Goal: Task Accomplishment & Management: Manage account settings

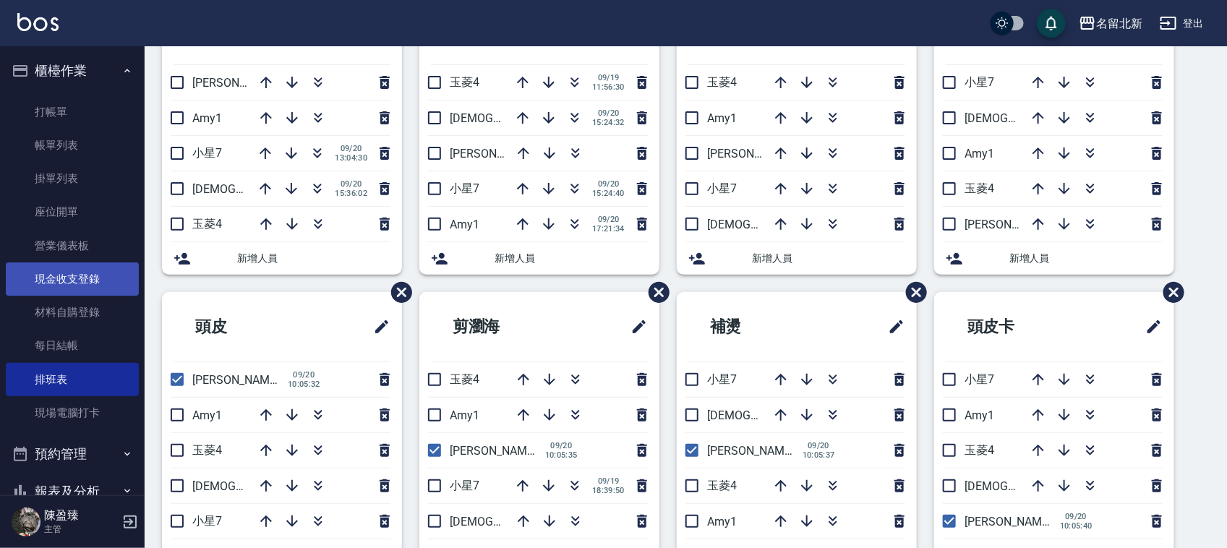
scroll to position [30, 0]
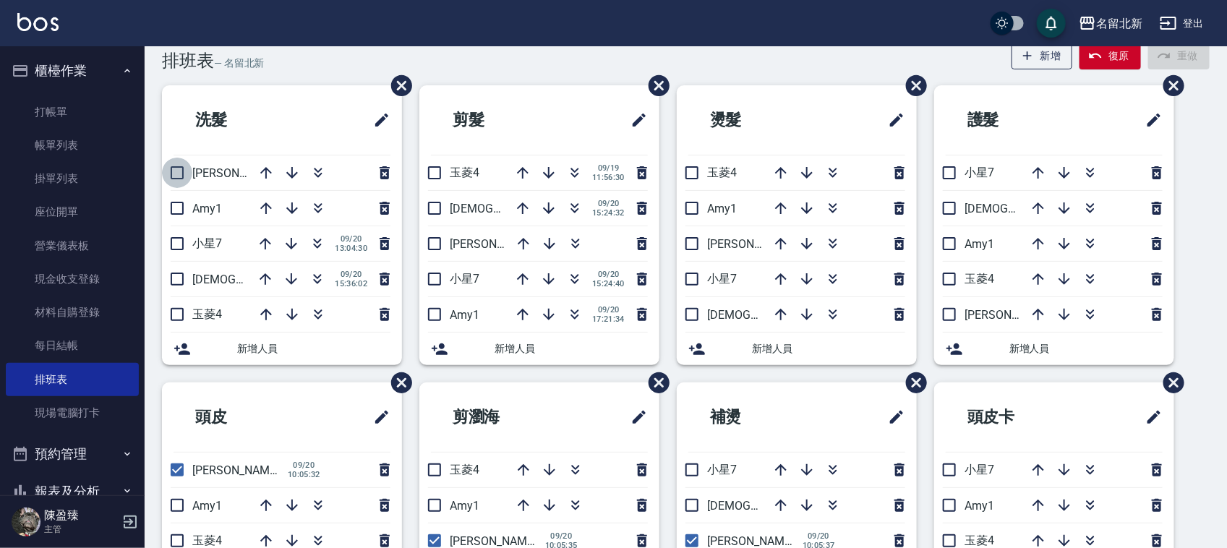
click at [170, 173] on input "checkbox" at bounding box center [177, 173] width 30 height 30
checkbox input "true"
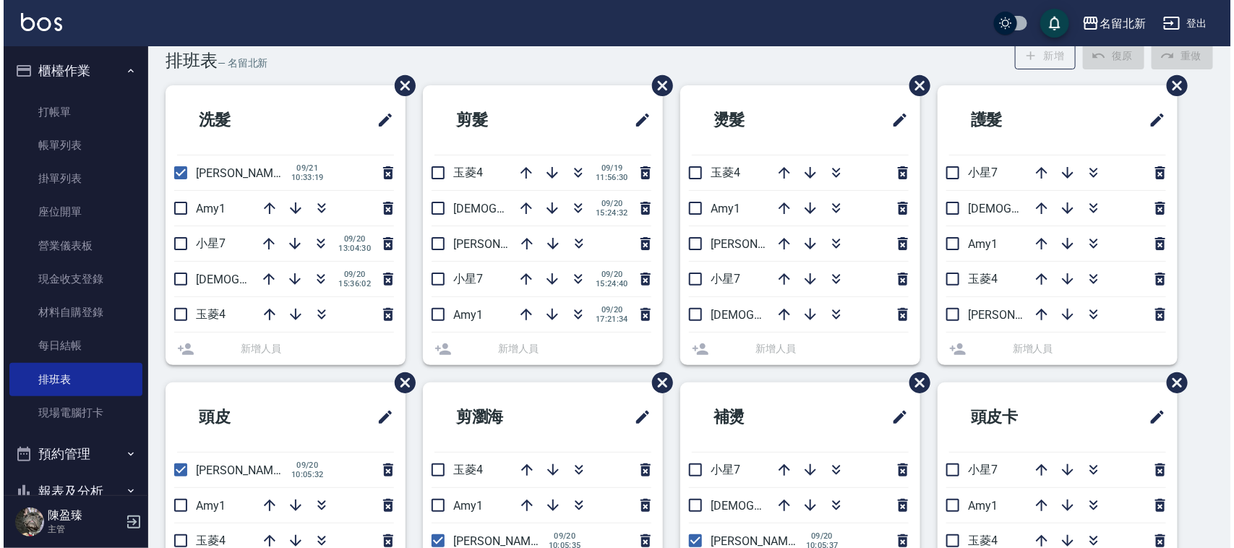
scroll to position [0, 0]
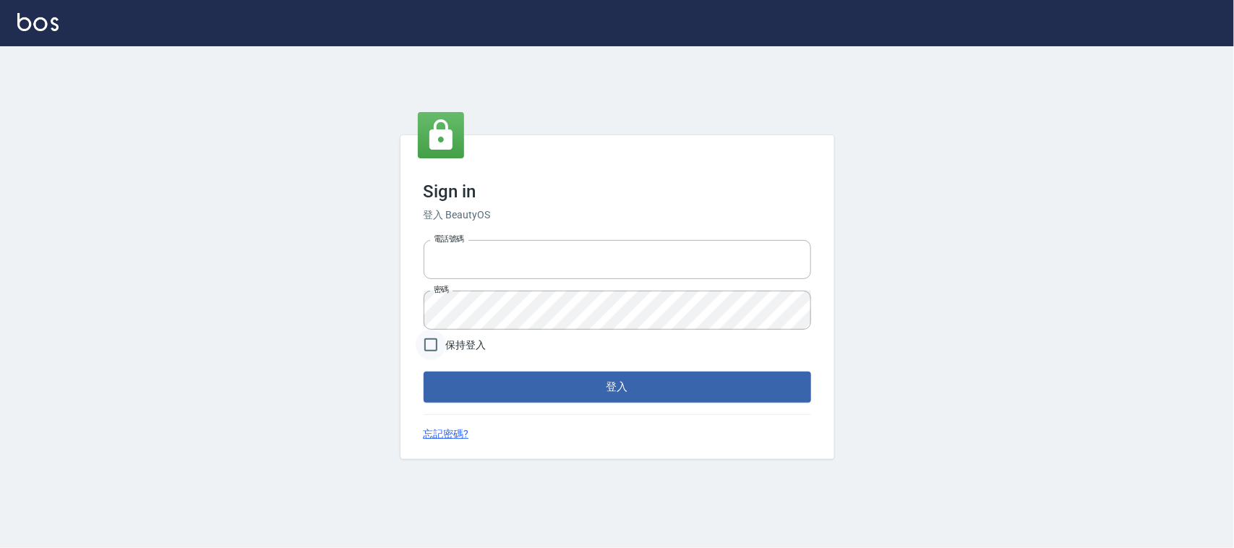
type input "0925193258"
click at [434, 352] on input "保持登入" at bounding box center [431, 345] width 30 height 30
checkbox input "true"
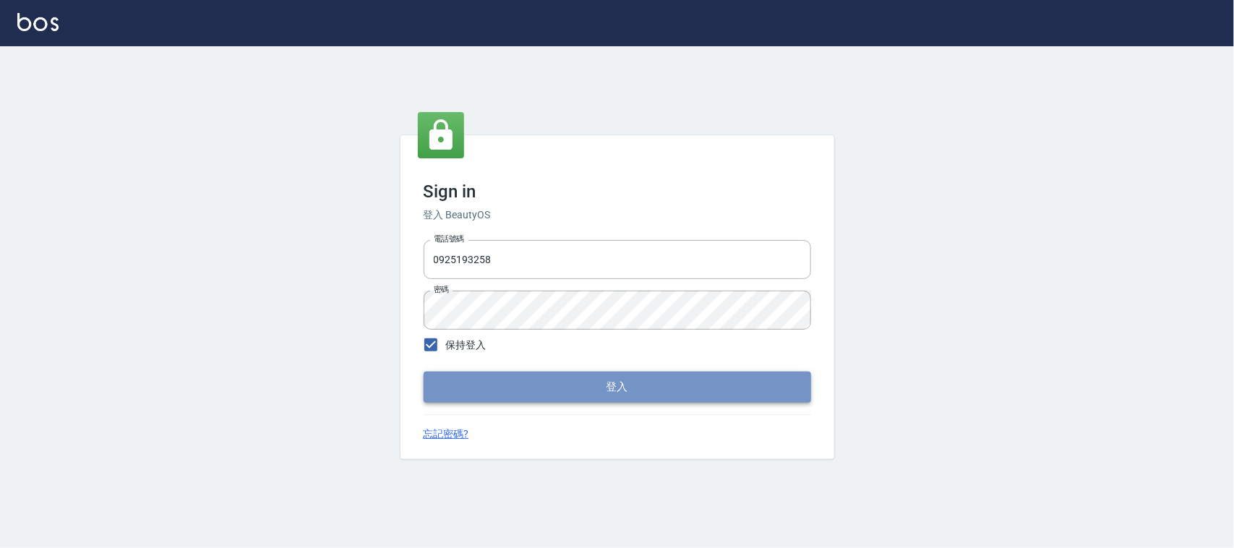
click at [507, 395] on button "登入" at bounding box center [617, 387] width 387 height 30
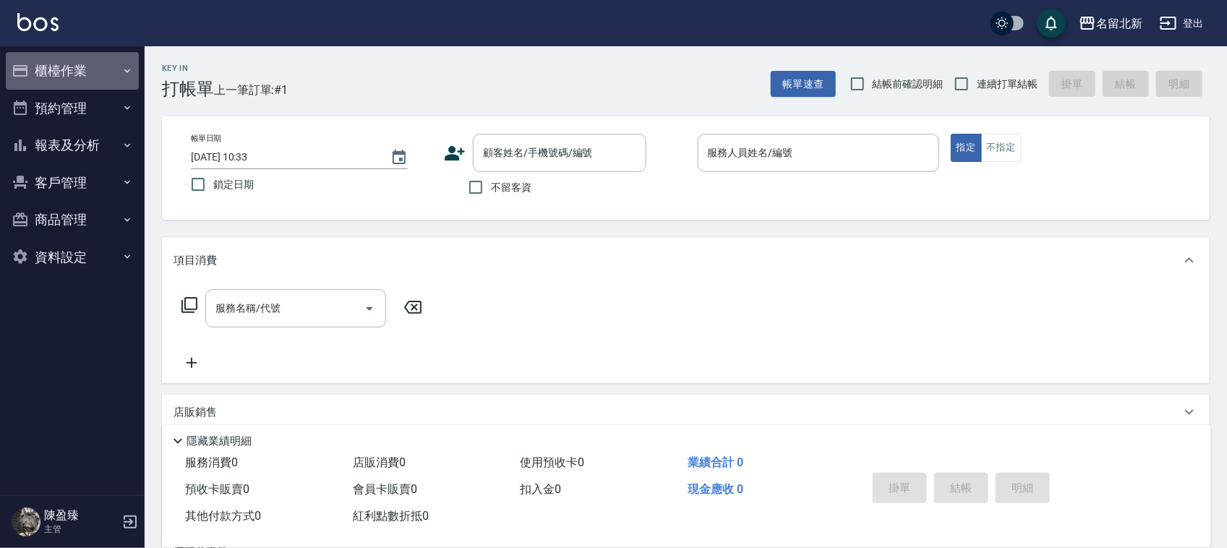
click at [74, 62] on button "櫃檯作業" at bounding box center [72, 71] width 133 height 38
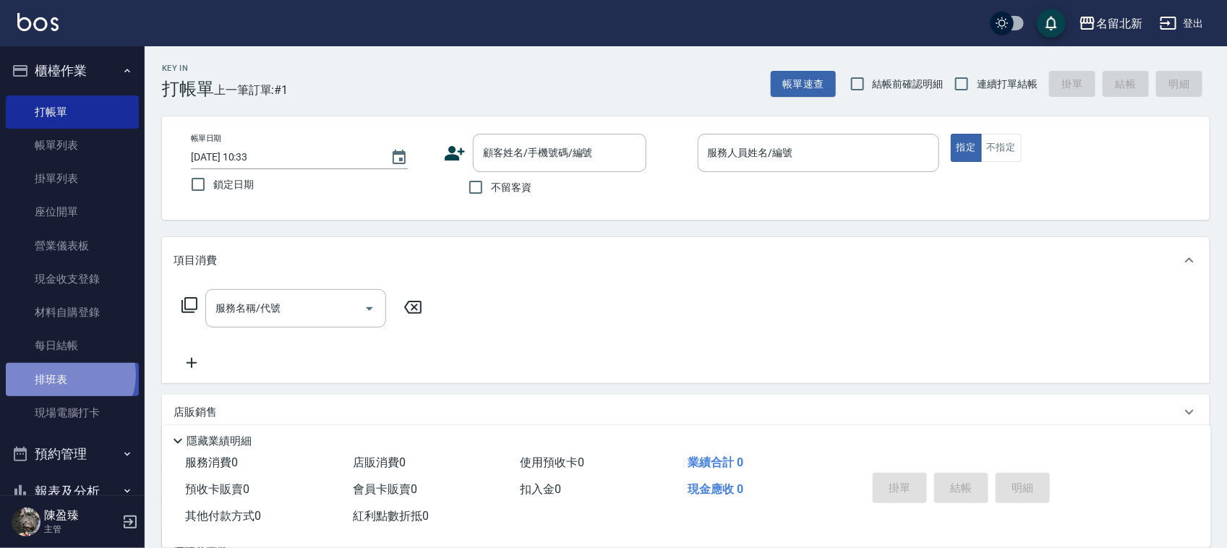
click at [66, 374] on link "排班表" at bounding box center [72, 379] width 133 height 33
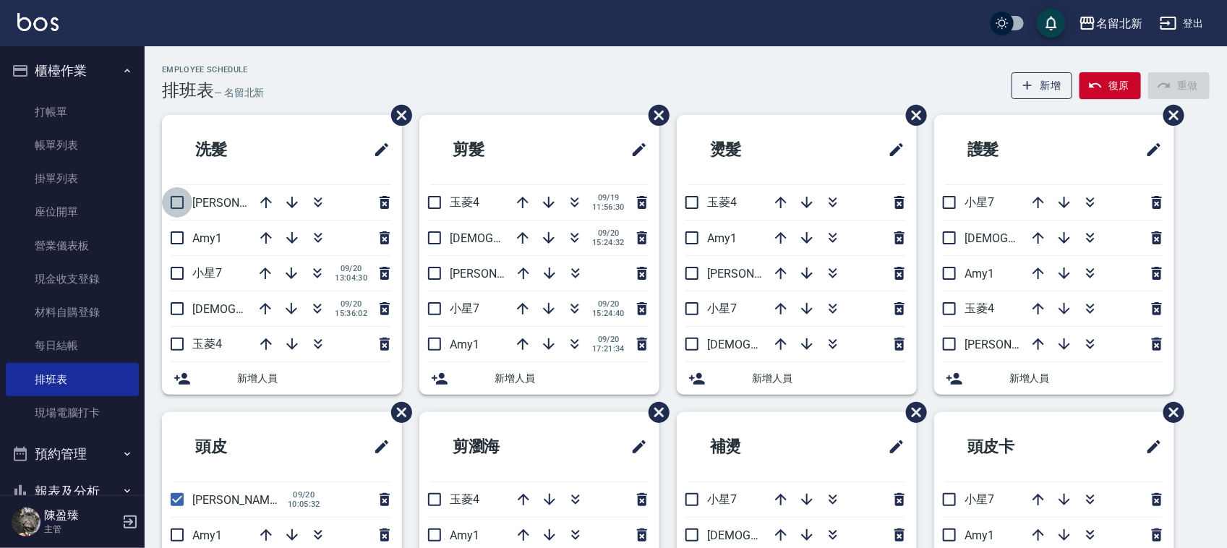
click at [176, 206] on input "checkbox" at bounding box center [177, 202] width 30 height 30
checkbox input "true"
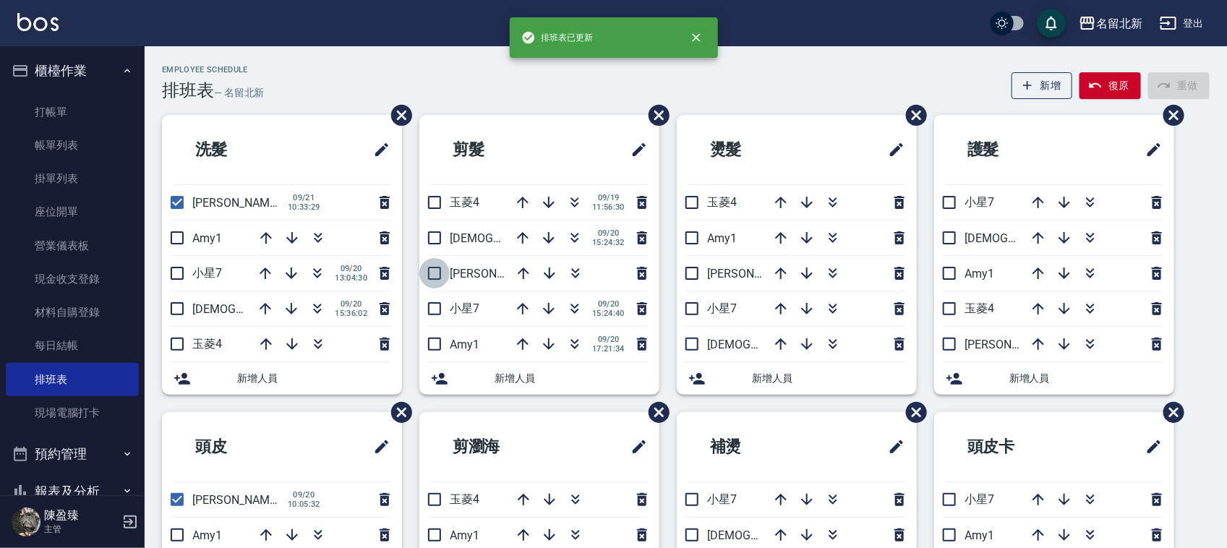
click at [442, 276] on input "checkbox" at bounding box center [434, 273] width 30 height 30
checkbox input "true"
click at [687, 266] on input "checkbox" at bounding box center [692, 273] width 30 height 30
checkbox input "true"
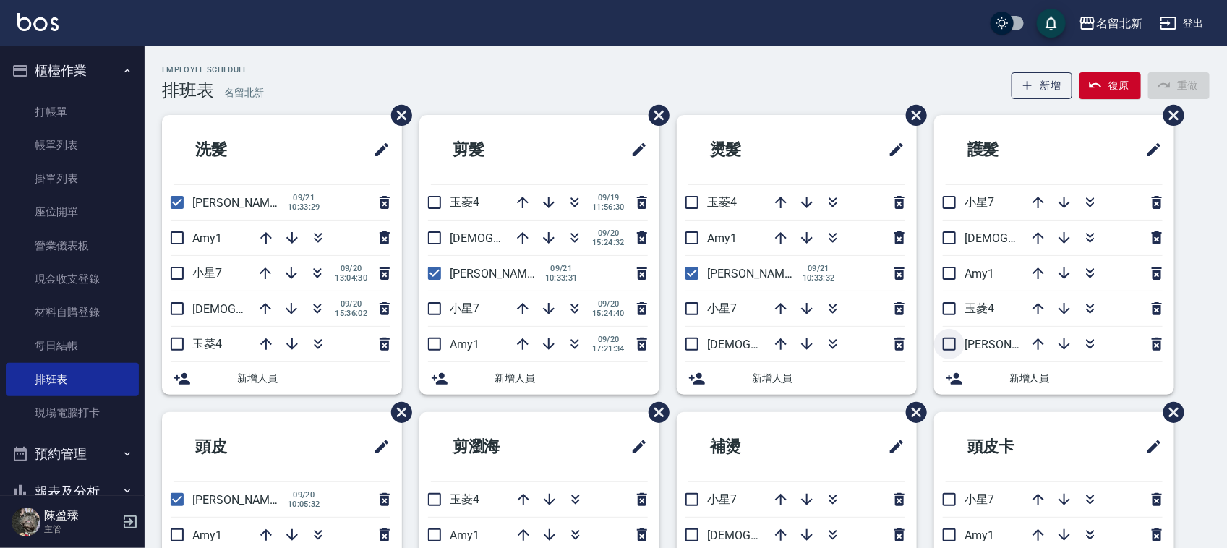
click at [954, 347] on input "checkbox" at bounding box center [949, 344] width 30 height 30
checkbox input "true"
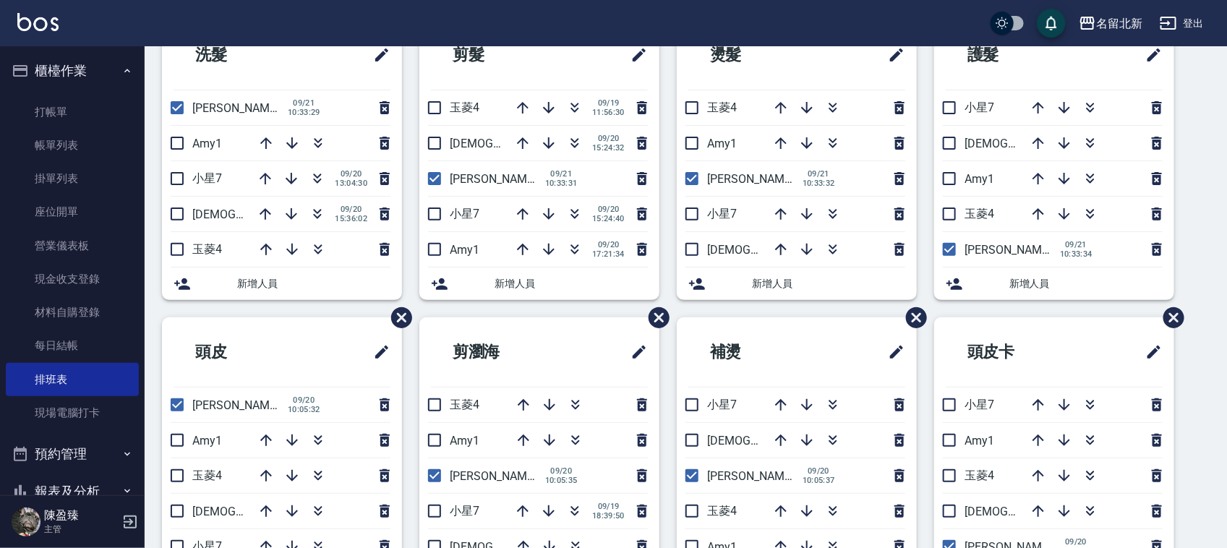
scroll to position [99, 0]
